Goal: Find specific page/section: Find specific page/section

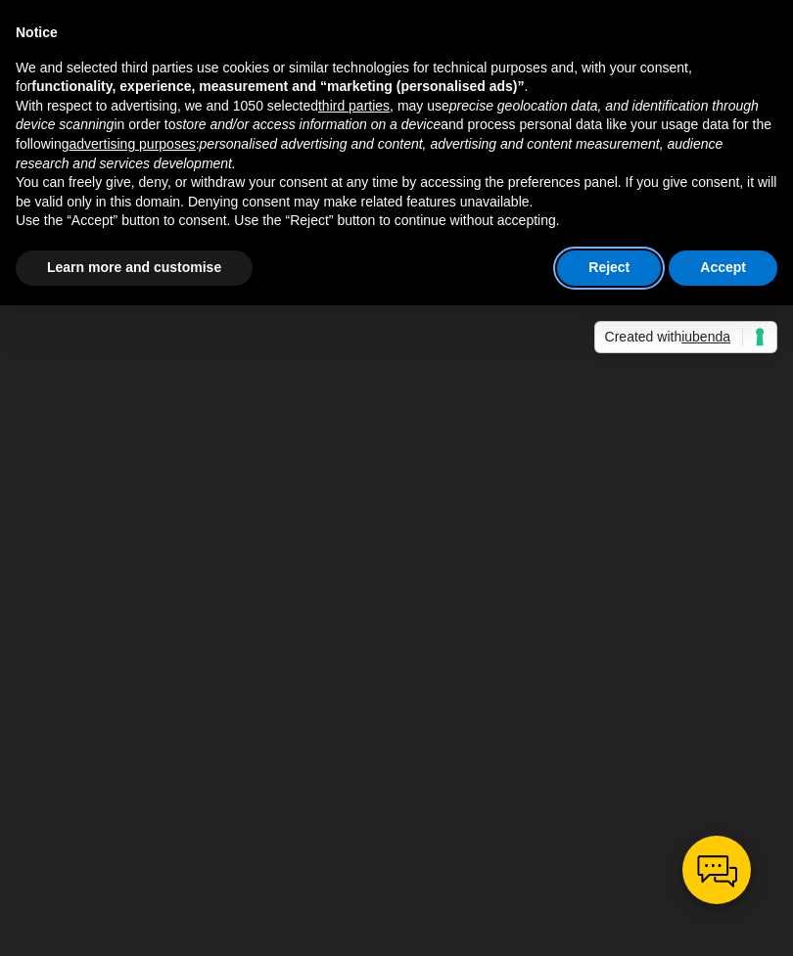
click at [614, 273] on button "Reject" at bounding box center [609, 268] width 104 height 35
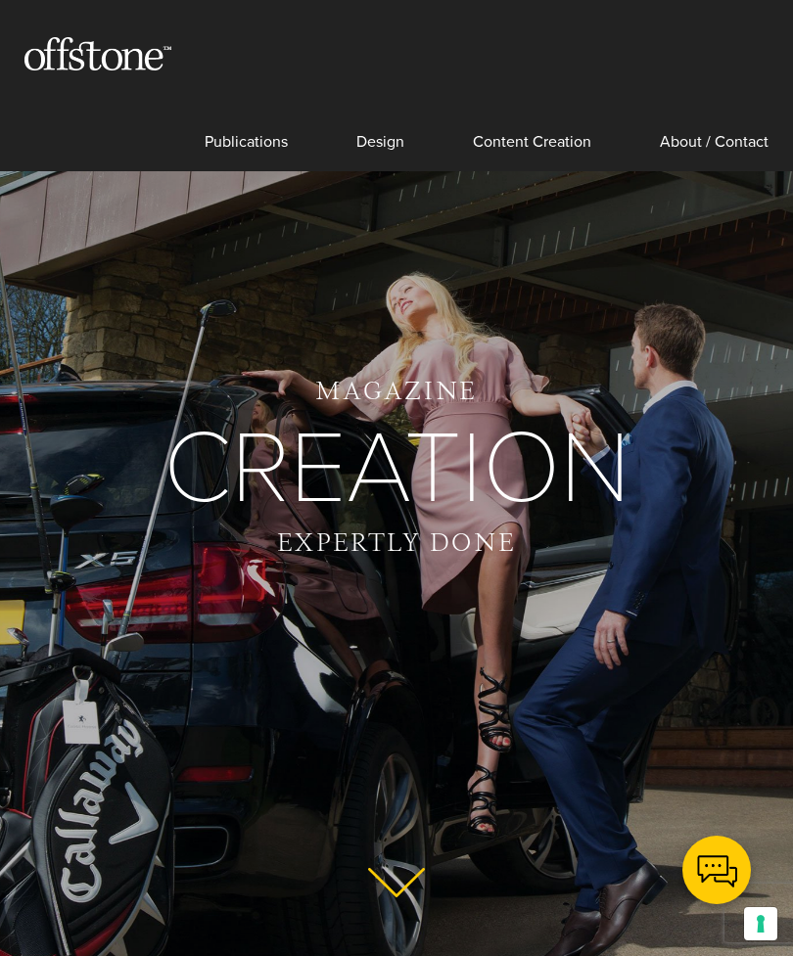
click at [684, 151] on link "About / Contact" at bounding box center [714, 125] width 109 height 91
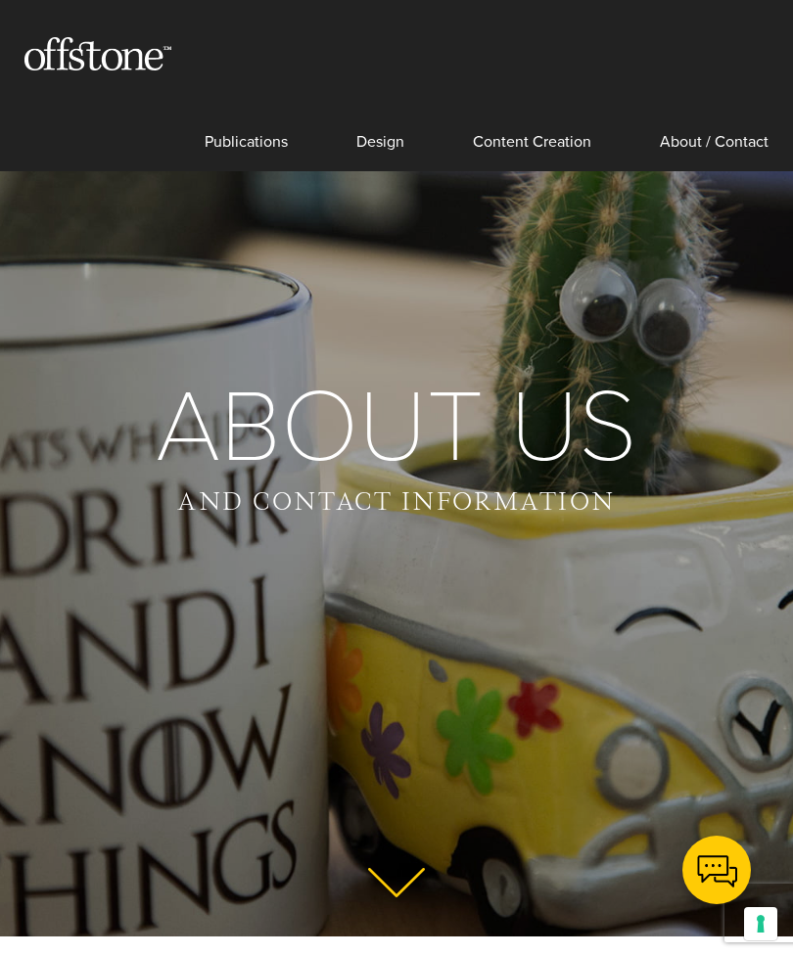
click at [536, 155] on link "Content Creation" at bounding box center [532, 125] width 118 height 91
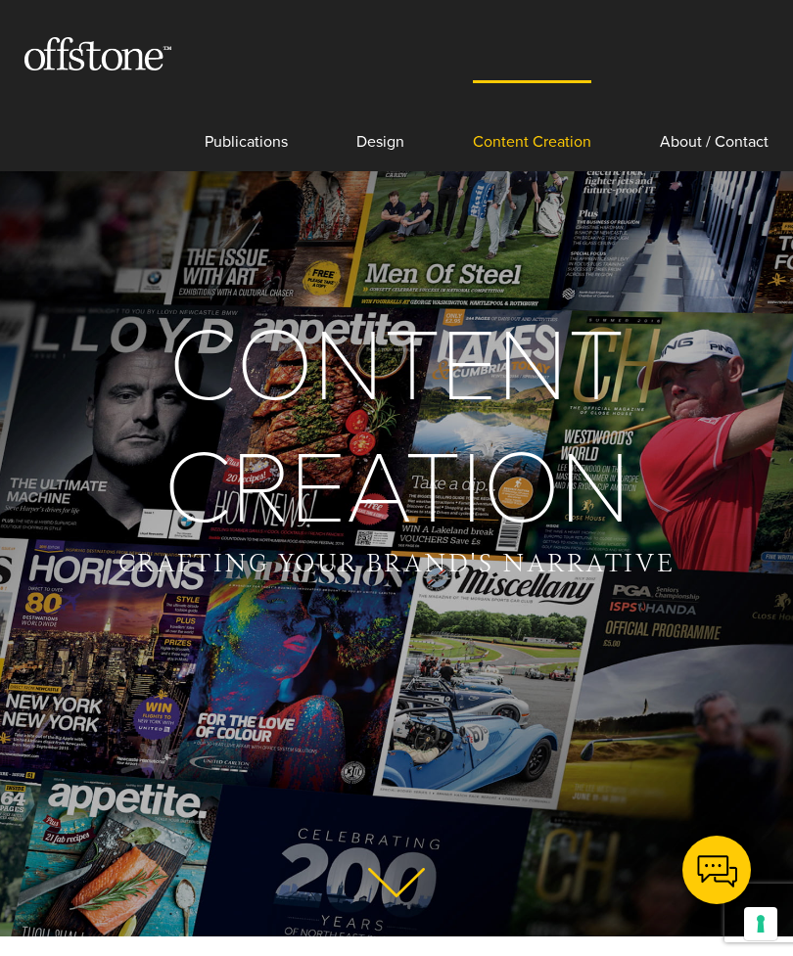
click at [729, 153] on link "About / Contact" at bounding box center [714, 125] width 109 height 91
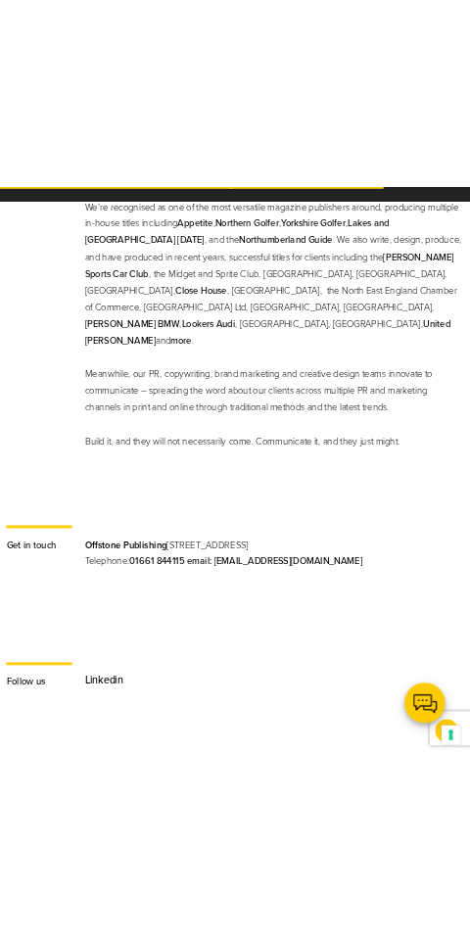
scroll to position [1626, 0]
